Goal: Task Accomplishment & Management: Manage account settings

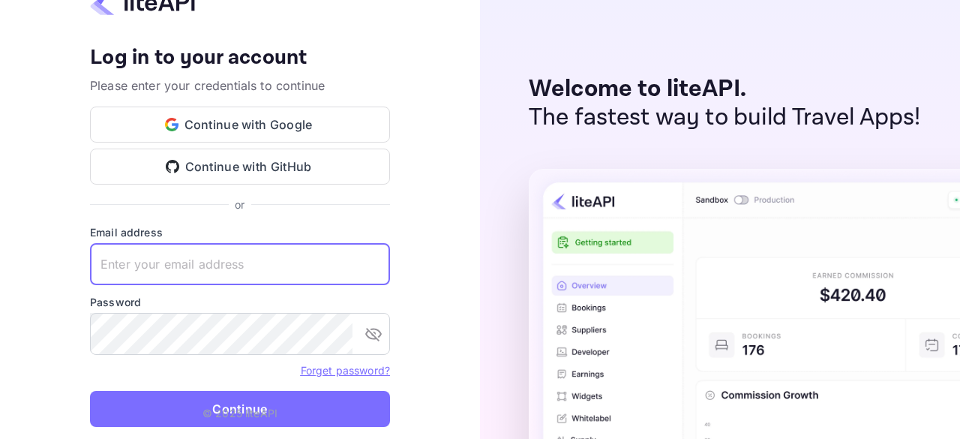
click at [227, 257] on input "text" at bounding box center [240, 264] width 300 height 42
click at [256, 266] on input "CONTACT@HA-VOYAGES" at bounding box center [240, 264] width 300 height 42
type input "CONTACT@HA-VOYAGES.COM"
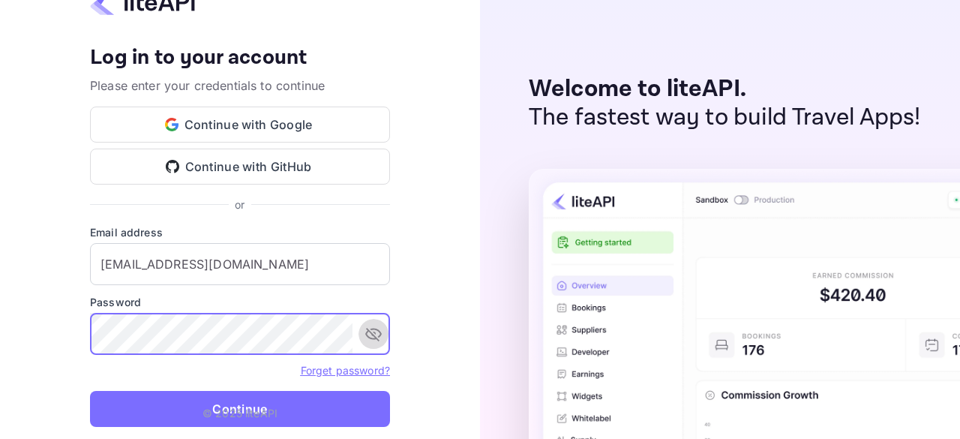
click at [375, 340] on icon "toggle password visibility" at bounding box center [373, 334] width 16 height 13
click at [90, 391] on button "Continue" at bounding box center [240, 409] width 300 height 36
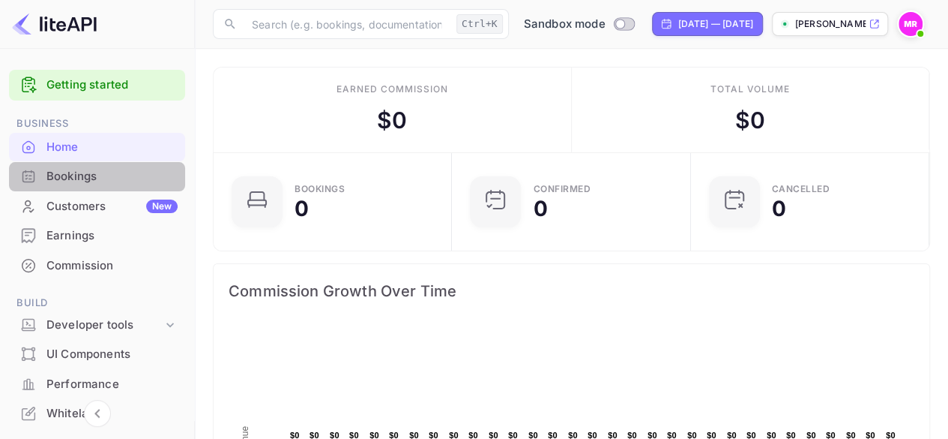
click at [102, 180] on div "Bookings" at bounding box center [111, 176] width 131 height 17
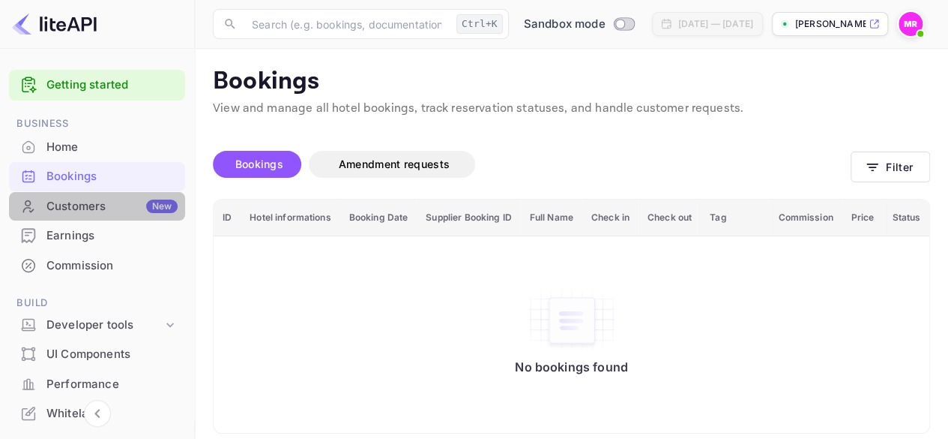
click at [115, 207] on div "Customers New" at bounding box center [111, 206] width 131 height 17
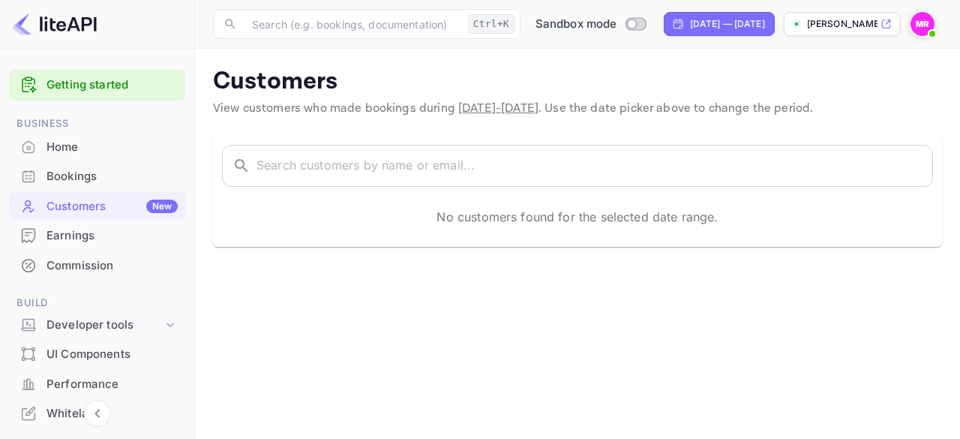
click at [148, 314] on div "Developer tools" at bounding box center [97, 325] width 176 height 26
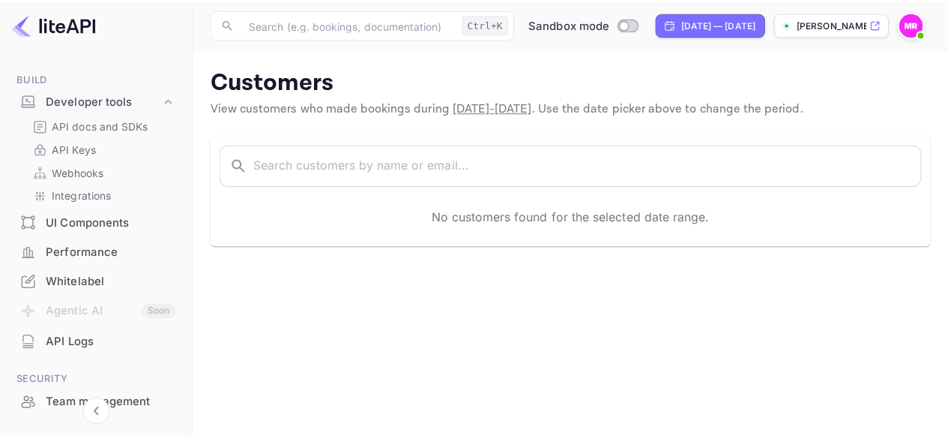
scroll to position [226, 0]
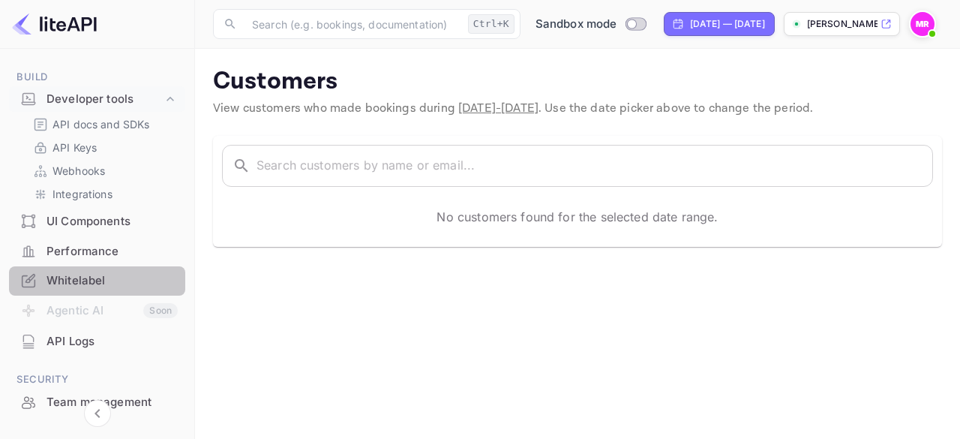
click at [98, 280] on div "Whitelabel" at bounding box center [111, 280] width 131 height 17
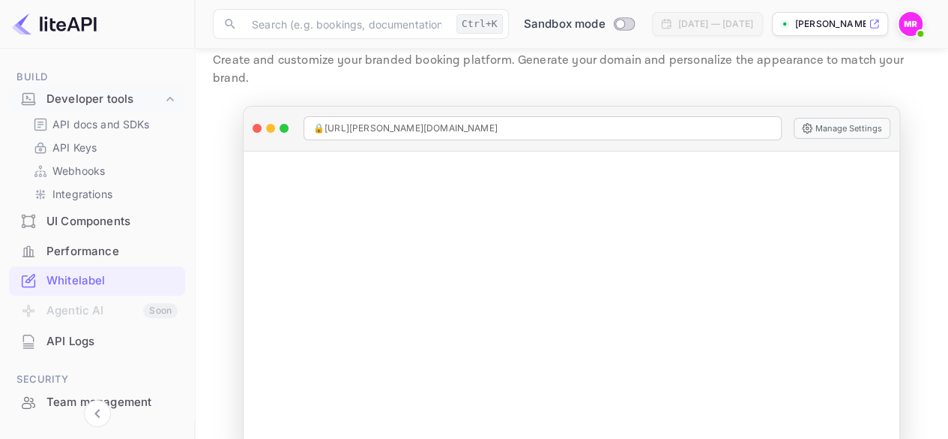
scroll to position [65, 0]
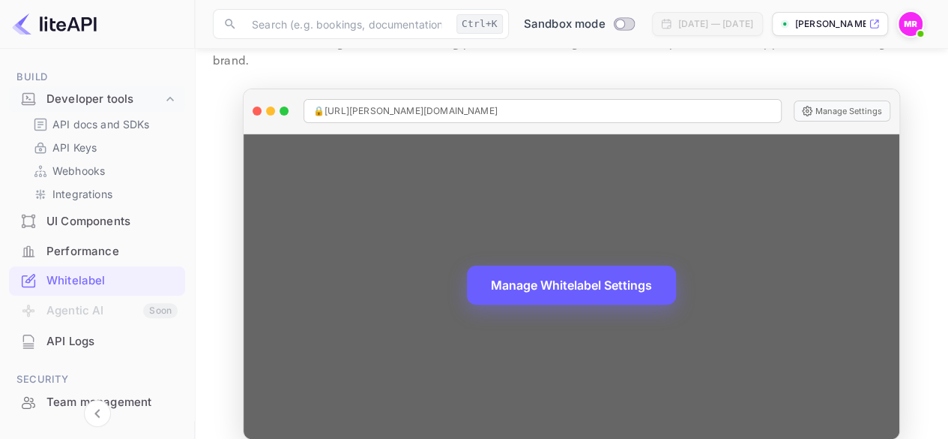
click at [573, 265] on button "Manage Whitelabel Settings" at bounding box center [571, 284] width 209 height 39
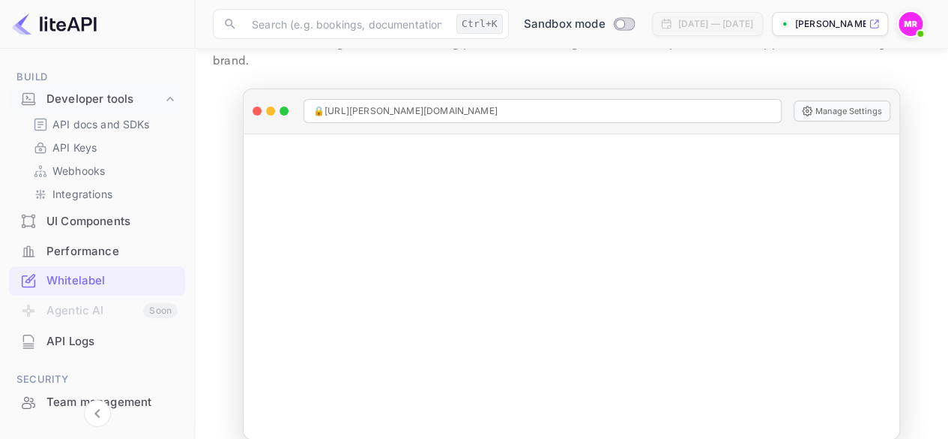
click at [910, 26] on img at bounding box center [911, 24] width 24 height 24
